Goal: Task Accomplishment & Management: Manage account settings

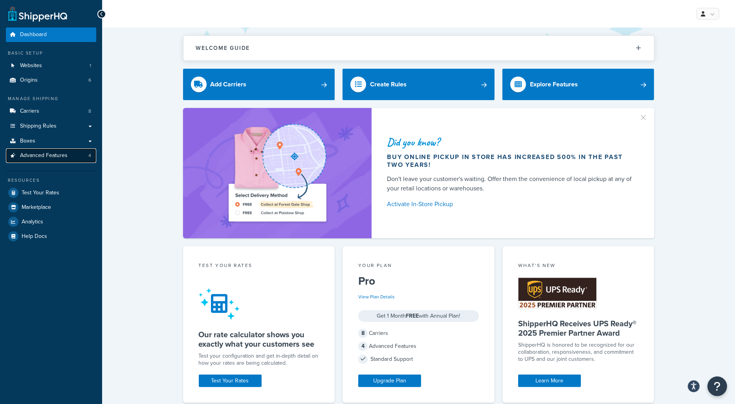
click at [62, 152] on span "Advanced Features" at bounding box center [44, 155] width 48 height 7
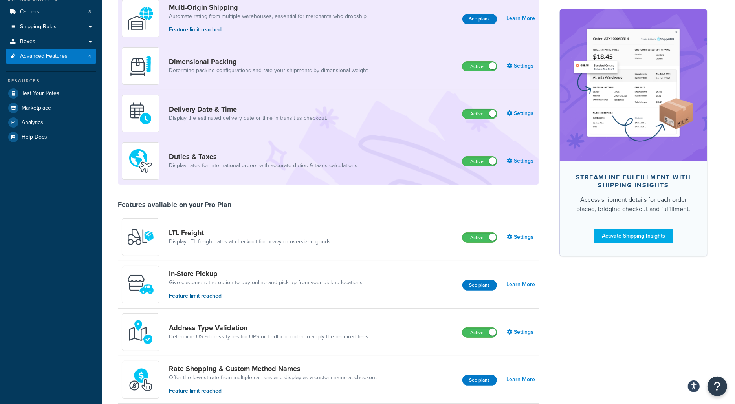
scroll to position [105, 0]
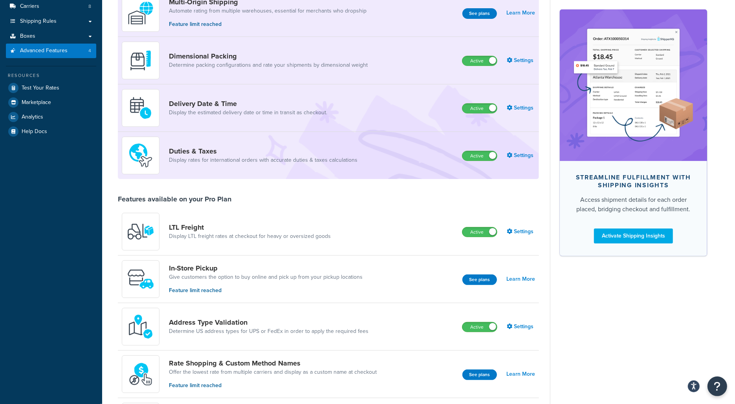
click at [346, 143] on div "Duties & Taxes Display rates for international orders with accurate duties & ta…" at bounding box center [243, 156] width 242 height 38
click at [255, 149] on link "Duties & Taxes" at bounding box center [263, 151] width 189 height 9
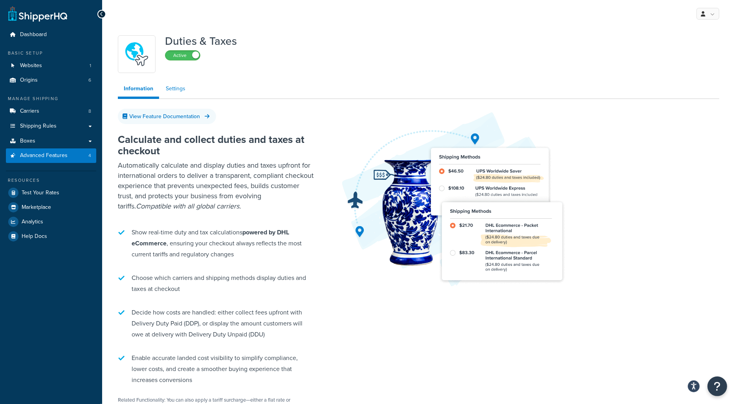
click at [176, 91] on link "Settings" at bounding box center [175, 89] width 31 height 16
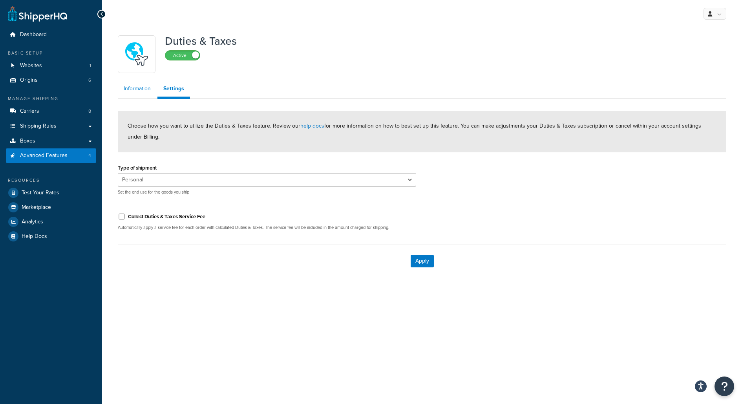
click at [154, 91] on link "Information" at bounding box center [137, 89] width 39 height 16
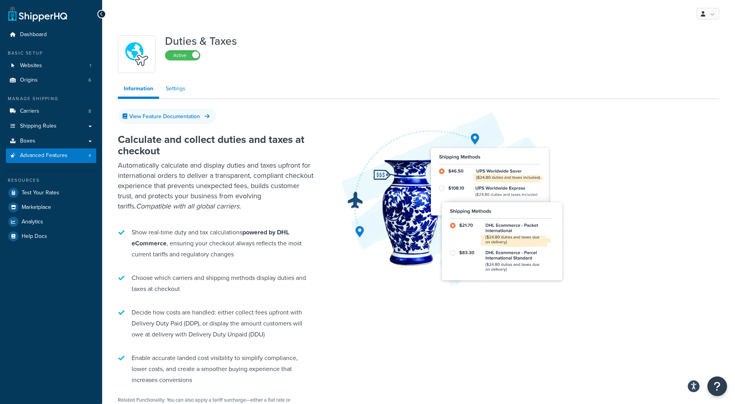
click at [180, 89] on link "Settings" at bounding box center [175, 89] width 31 height 16
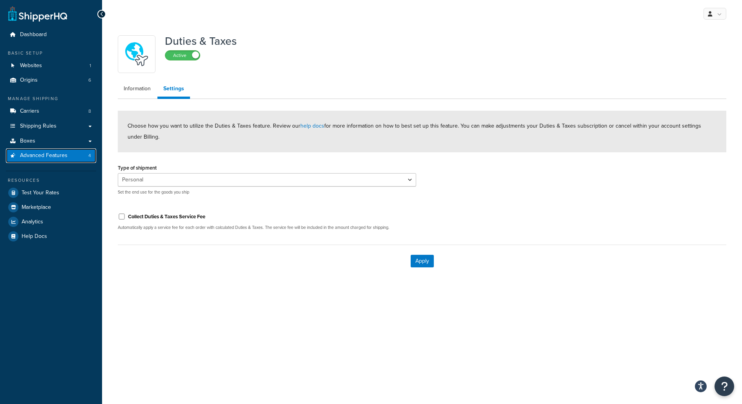
click at [81, 153] on link "Advanced Features 4" at bounding box center [51, 155] width 90 height 15
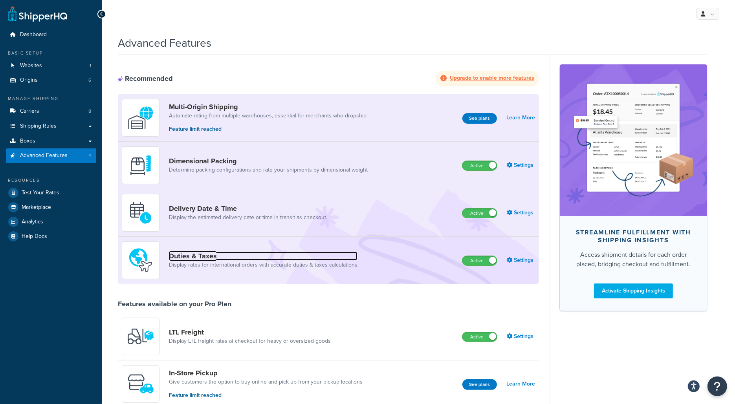
click at [213, 256] on link "Duties & Taxes" at bounding box center [263, 256] width 189 height 9
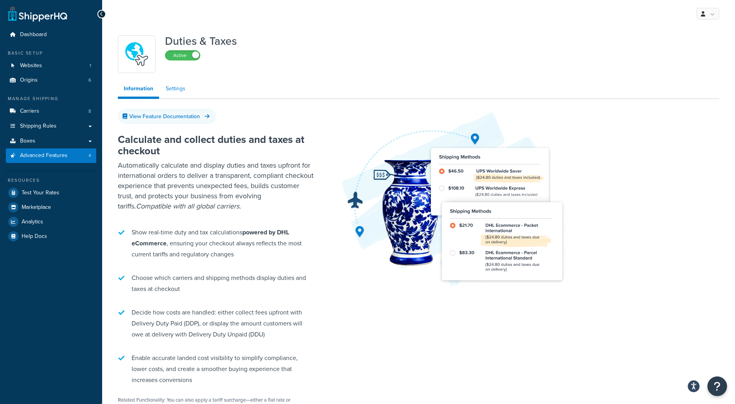
click at [172, 84] on link "Settings" at bounding box center [175, 89] width 31 height 16
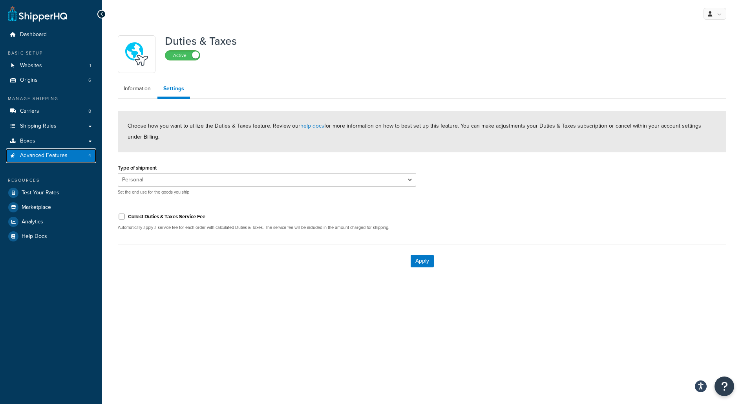
click at [83, 156] on link "Advanced Features 4" at bounding box center [51, 155] width 90 height 15
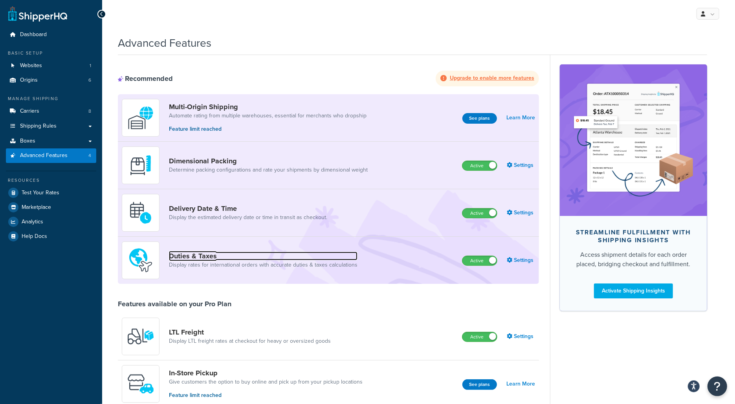
click at [185, 256] on link "Duties & Taxes" at bounding box center [263, 256] width 189 height 9
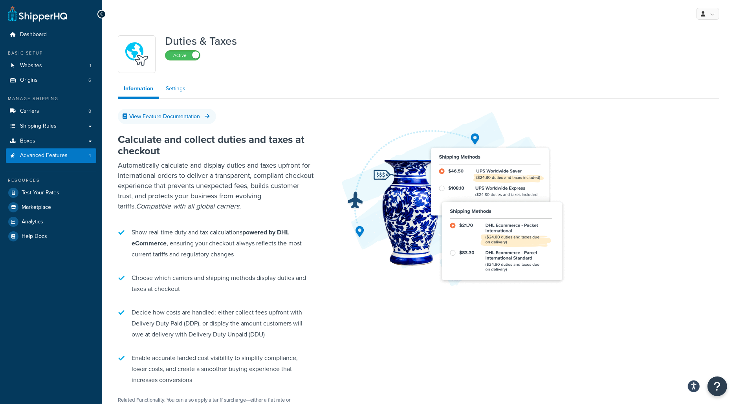
click at [166, 81] on link "Settings" at bounding box center [175, 89] width 31 height 16
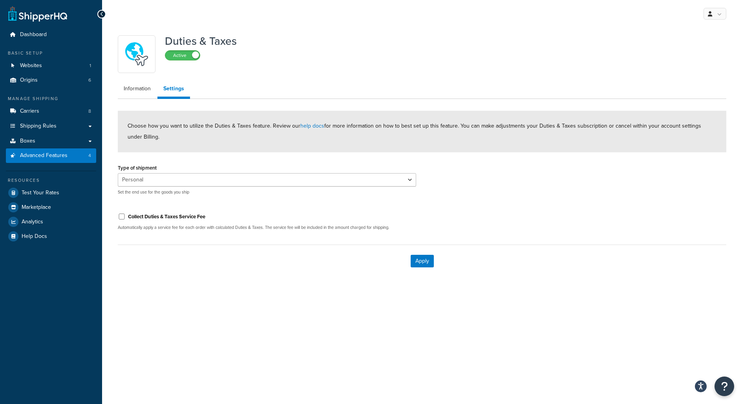
click at [78, 163] on ul "Dashboard Basic Setup Websites 1 Origins 6 Manage Shipping Carriers 8 Shipping …" at bounding box center [51, 135] width 90 height 216
click at [78, 161] on link "Advanced Features 4" at bounding box center [51, 155] width 90 height 15
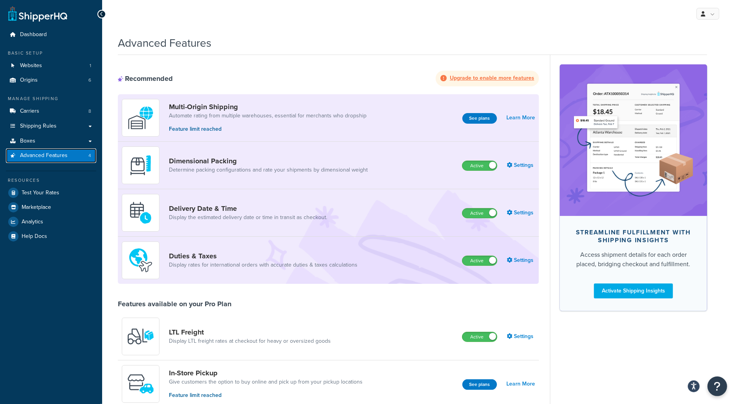
scroll to position [24, 0]
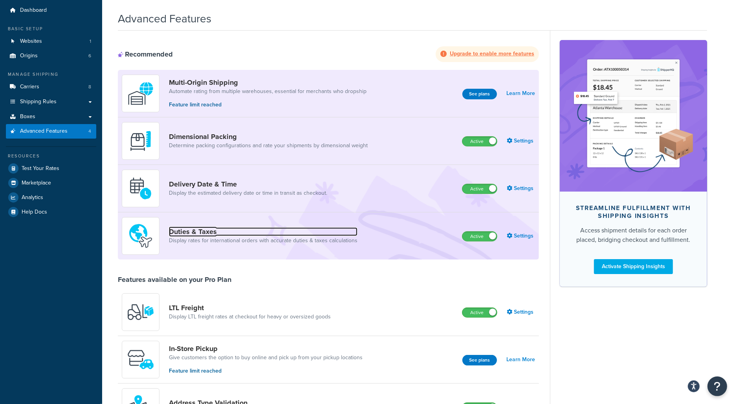
click at [291, 231] on link "Duties & Taxes" at bounding box center [263, 231] width 189 height 9
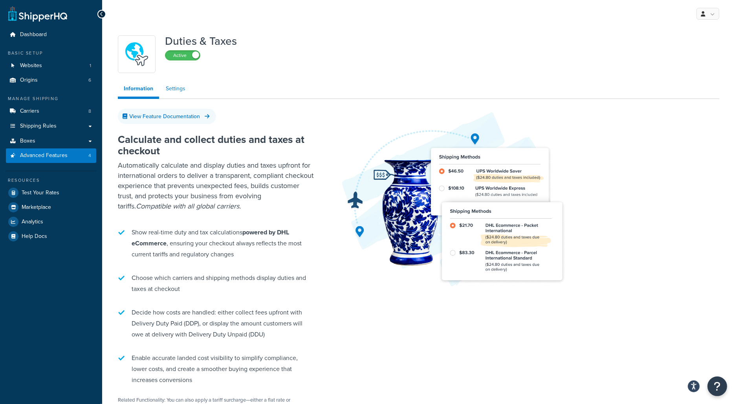
click at [180, 82] on link "Settings" at bounding box center [175, 89] width 31 height 16
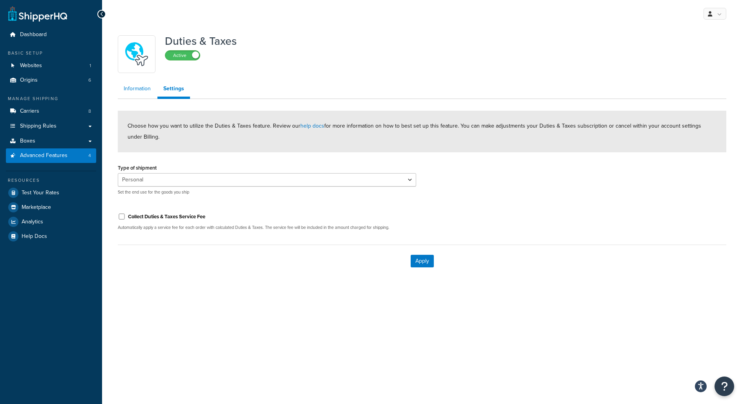
click at [143, 92] on link "Information" at bounding box center [137, 89] width 39 height 16
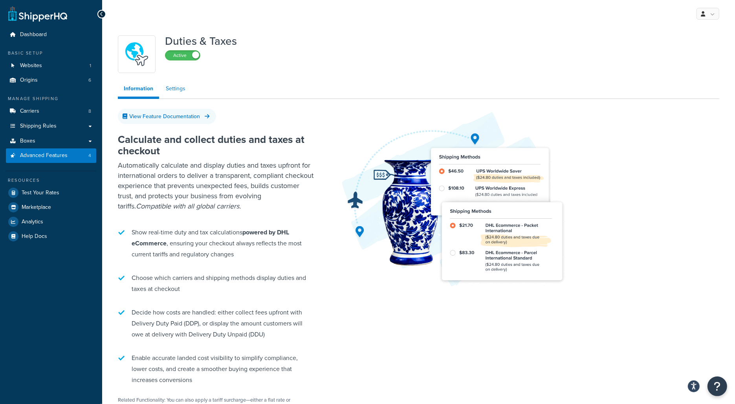
click at [180, 88] on link "Settings" at bounding box center [175, 89] width 31 height 16
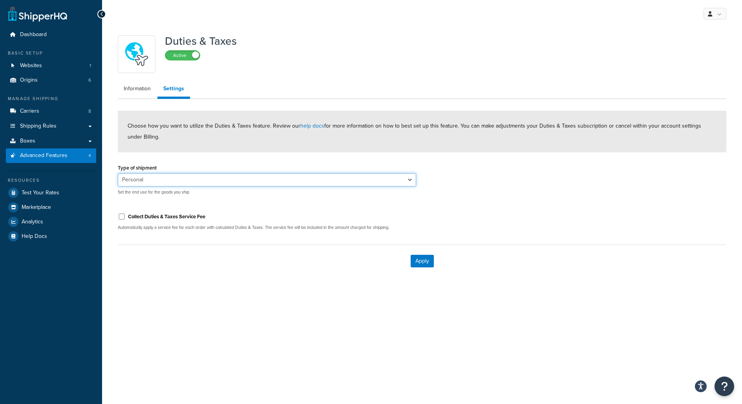
click at [289, 173] on select "Personal Commercial Gifts Other" at bounding box center [267, 179] width 298 height 13
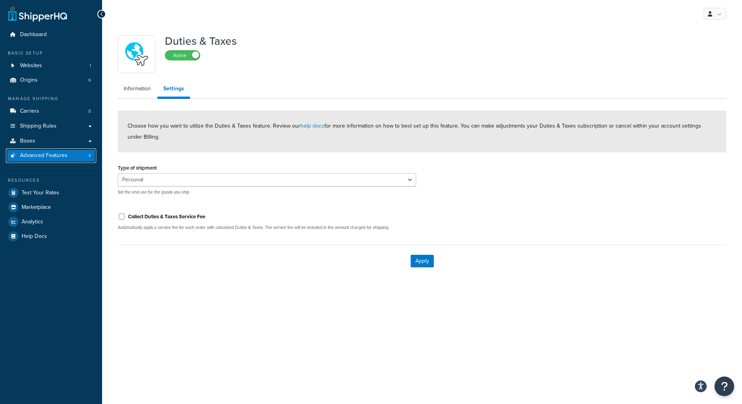
click at [68, 154] on link "Advanced Features 4" at bounding box center [51, 155] width 90 height 15
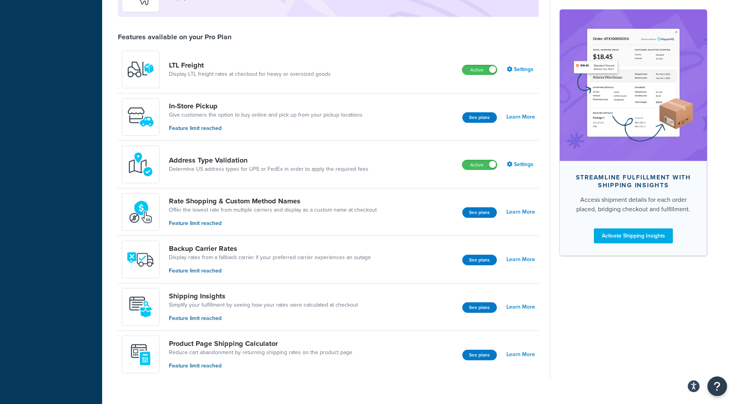
scroll to position [279, 0]
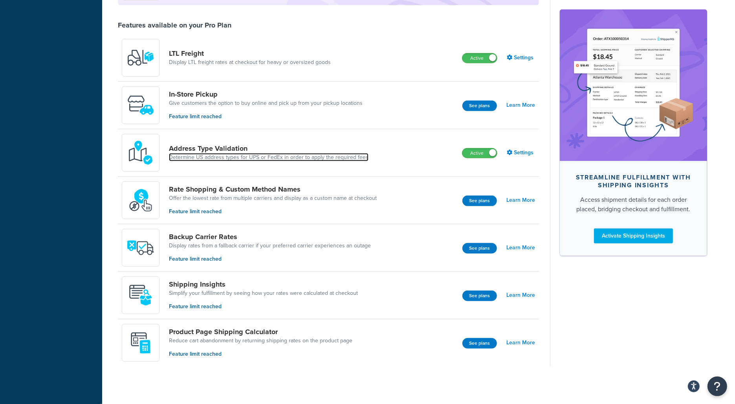
click at [360, 159] on link "Determine US address types for UPS or FedEx in order to apply the required fees" at bounding box center [269, 158] width 200 height 8
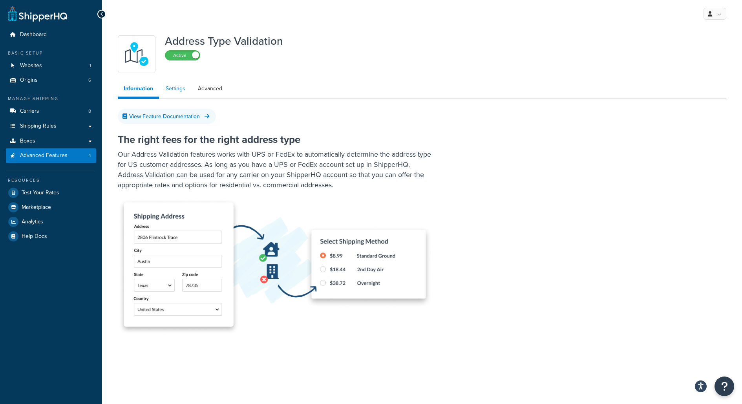
click at [178, 90] on link "Settings" at bounding box center [175, 89] width 31 height 16
select select "33598"
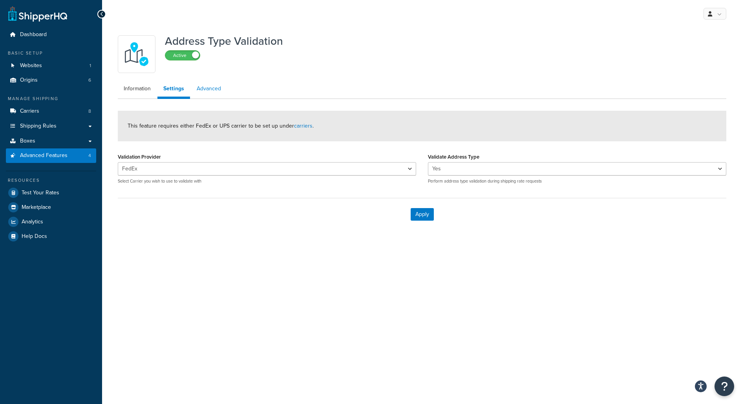
click at [210, 90] on link "Advanced" at bounding box center [209, 89] width 36 height 16
click at [182, 92] on link "Settings" at bounding box center [172, 89] width 31 height 16
select select "33598"
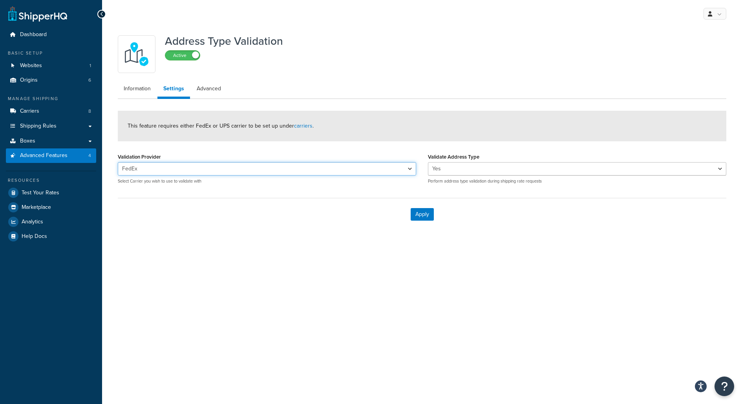
click at [175, 167] on select "FedEx UPS® (LW) UPS-UNS" at bounding box center [267, 168] width 298 height 13
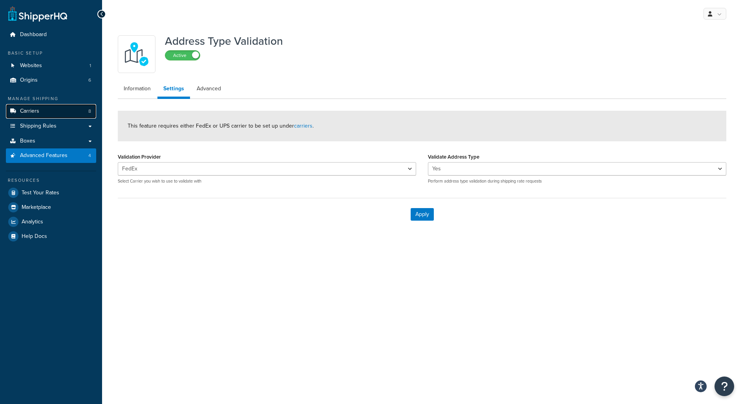
click at [58, 110] on link "Carriers 8" at bounding box center [51, 111] width 90 height 15
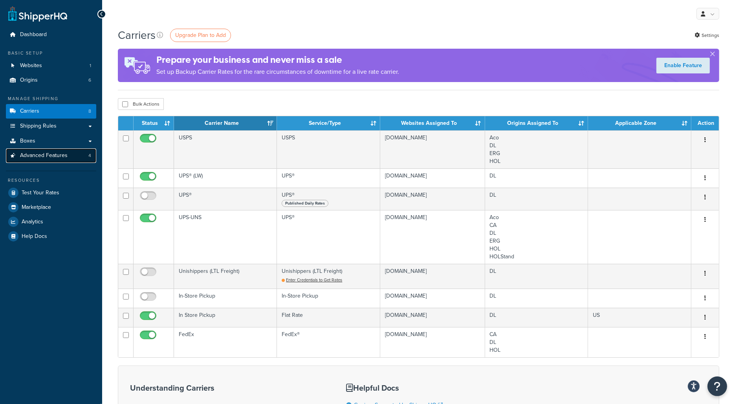
click at [42, 156] on span "Advanced Features" at bounding box center [44, 155] width 48 height 7
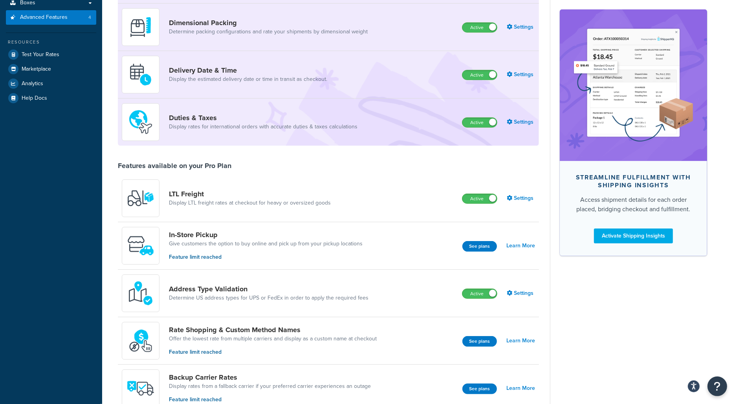
scroll to position [196, 0]
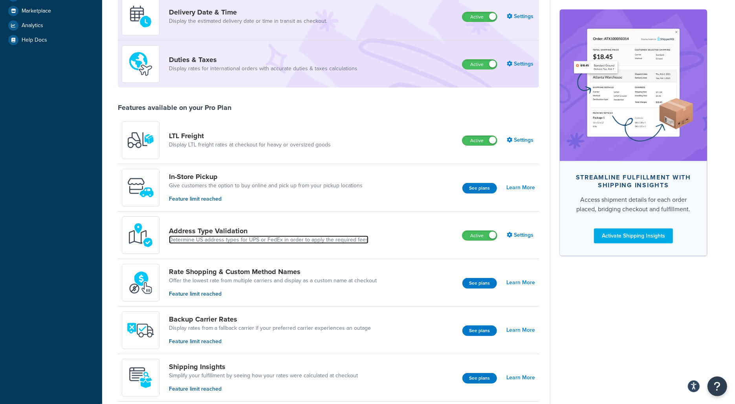
click at [283, 241] on link "Determine US address types for UPS or FedEx in order to apply the required fees" at bounding box center [269, 240] width 200 height 8
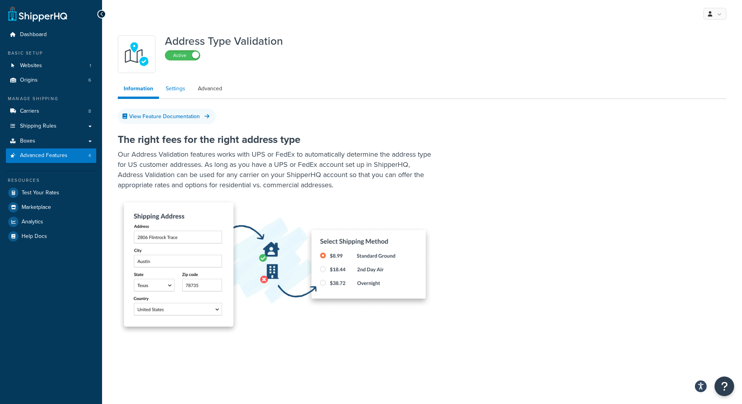
click at [178, 90] on link "Settings" at bounding box center [175, 89] width 31 height 16
select select "33598"
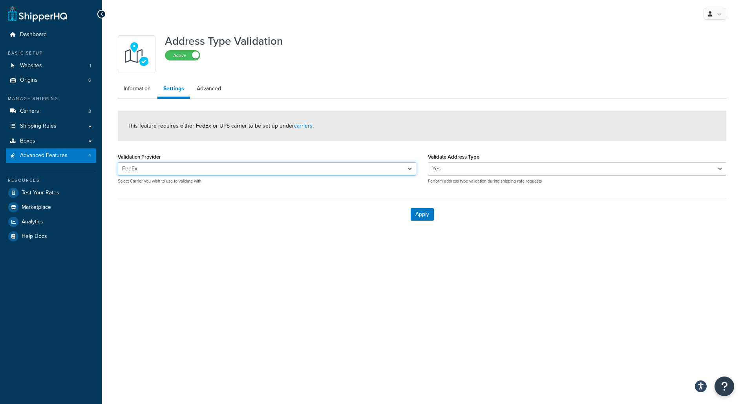
click at [223, 168] on select "FedEx UPS® (LW) UPS-UNS" at bounding box center [267, 168] width 298 height 13
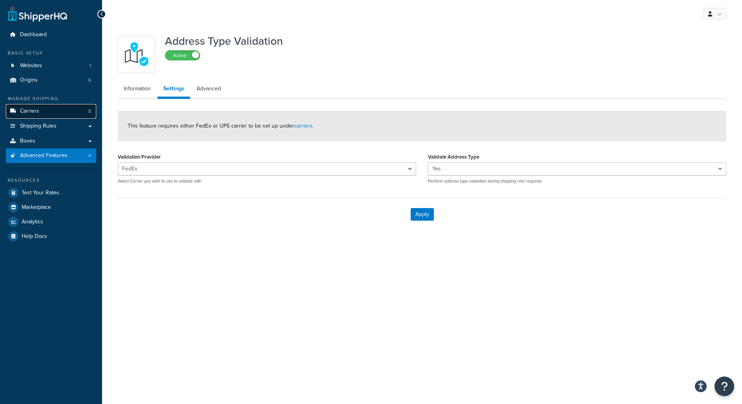
click at [85, 111] on link "Carriers 8" at bounding box center [51, 111] width 90 height 15
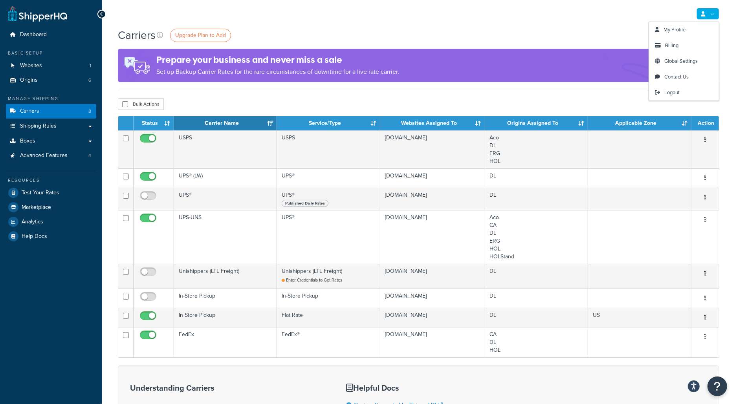
click at [702, 18] on link at bounding box center [707, 14] width 23 height 12
click at [669, 90] on span "Logout" at bounding box center [671, 92] width 15 height 7
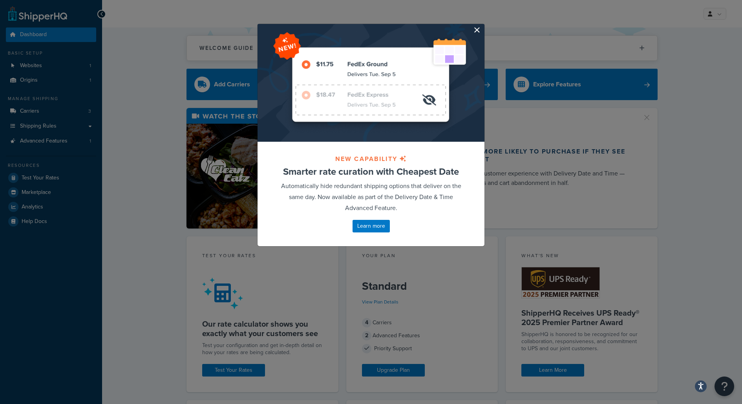
click at [483, 26] on button "button" at bounding box center [484, 25] width 2 height 2
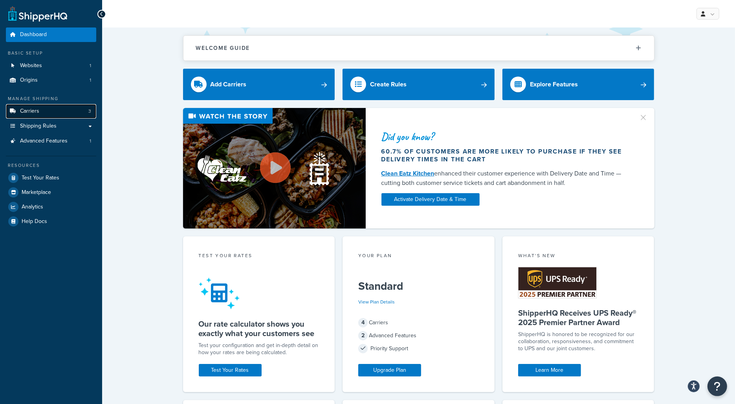
click at [39, 110] on link "Carriers 3" at bounding box center [51, 111] width 90 height 15
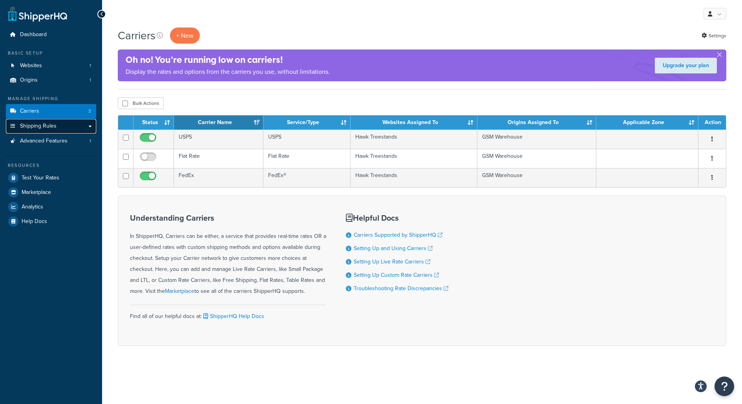
click at [44, 126] on span "Shipping Rules" at bounding box center [38, 126] width 37 height 7
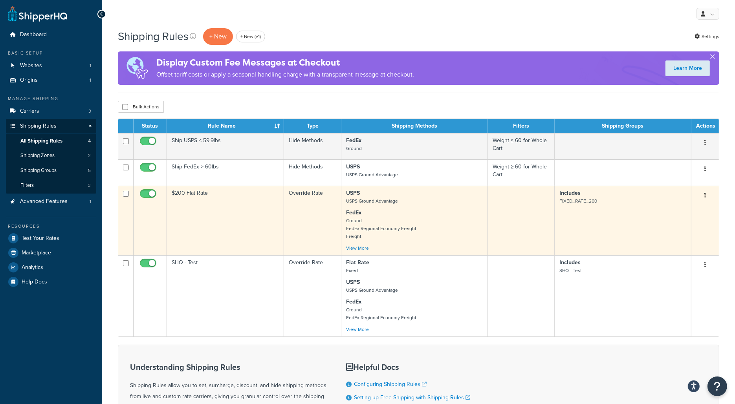
click at [258, 234] on td "$200 Flat Rate" at bounding box center [225, 221] width 117 height 70
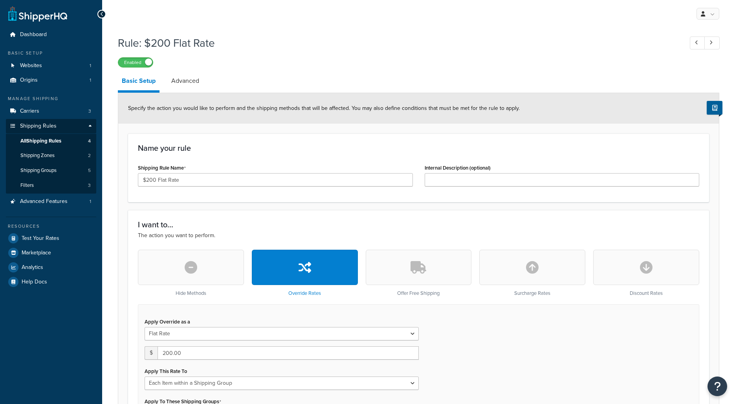
select select "ITEM"
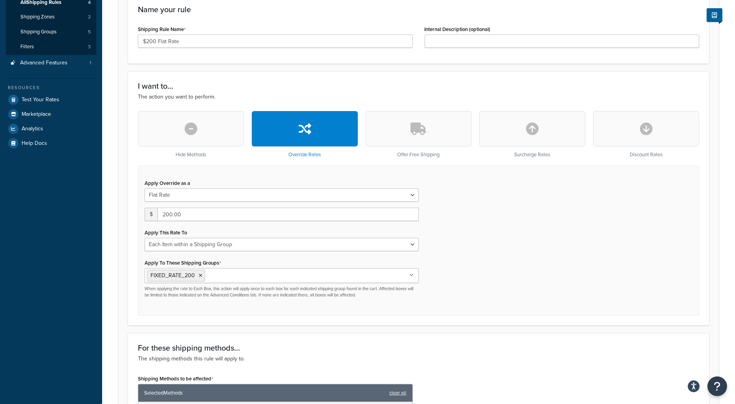
scroll to position [142, 0]
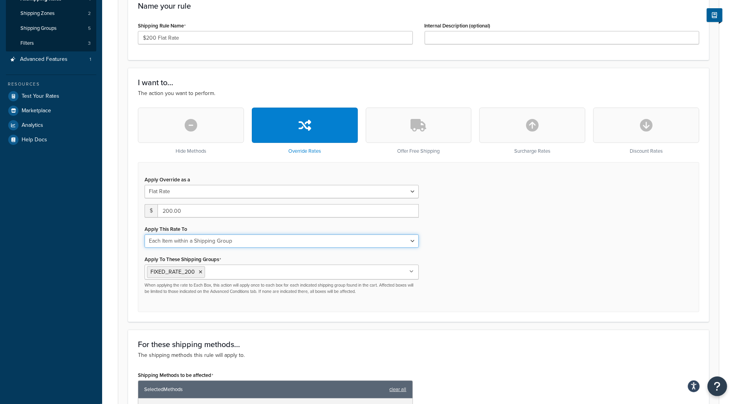
click at [293, 241] on select "Each Shipment in the Cart Each Shipping Group in the Cart Each Item within a Sh…" at bounding box center [282, 240] width 274 height 13
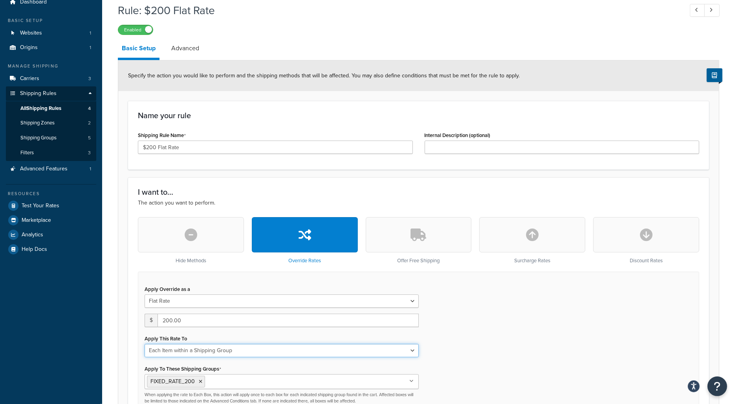
scroll to position [40, 0]
